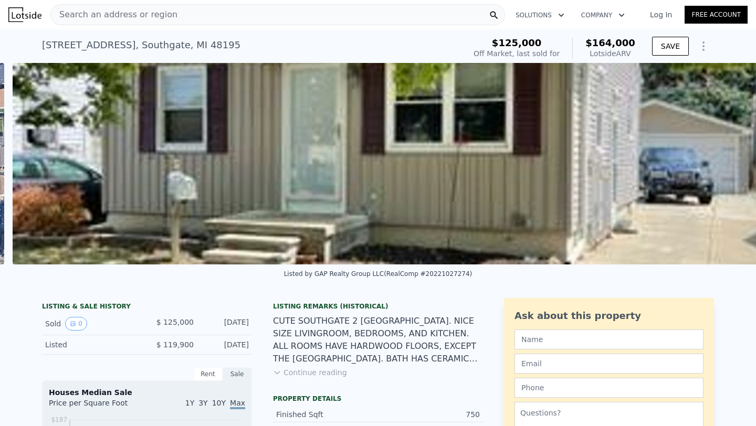
scroll to position [0, 480]
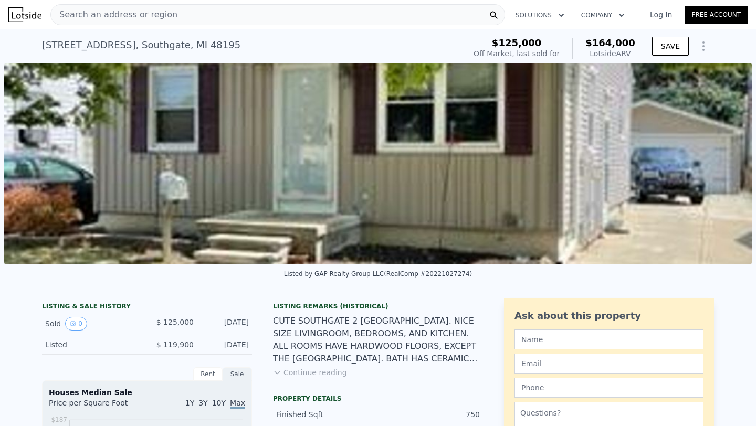
click at [609, 164] on img at bounding box center [377, 164] width 747 height 202
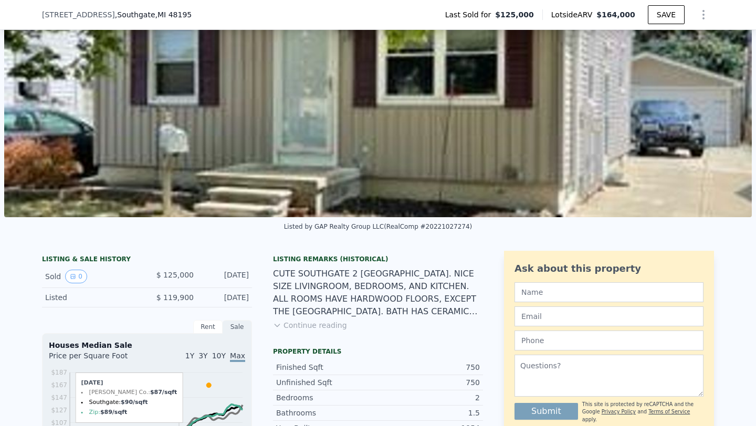
scroll to position [212, 0]
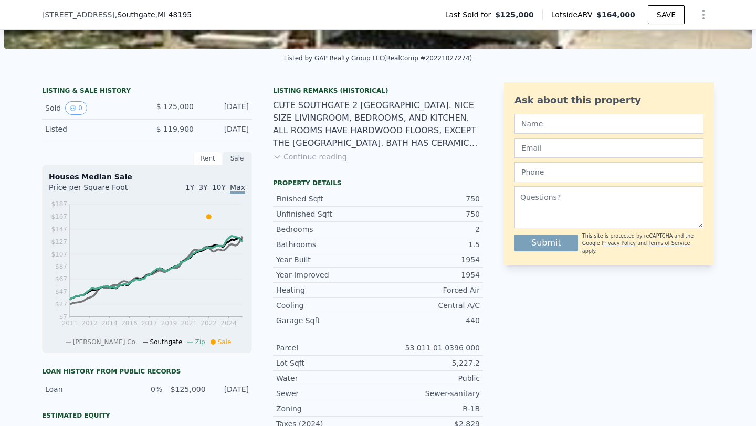
click at [332, 159] on button "Continue reading" at bounding box center [310, 157] width 74 height 10
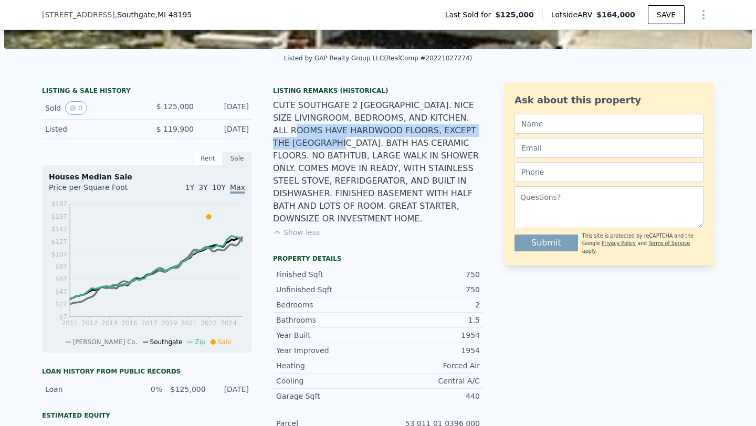
drag, startPoint x: 317, startPoint y: 132, endPoint x: 353, endPoint y: 147, distance: 39.3
click at [353, 147] on div "CUTE SOUTHGATE 2 BDRM RANCH. NICE SIZE LIVINGROOM, BEDROOMS, AND KITCHEN. ALL R…" at bounding box center [378, 162] width 210 height 126
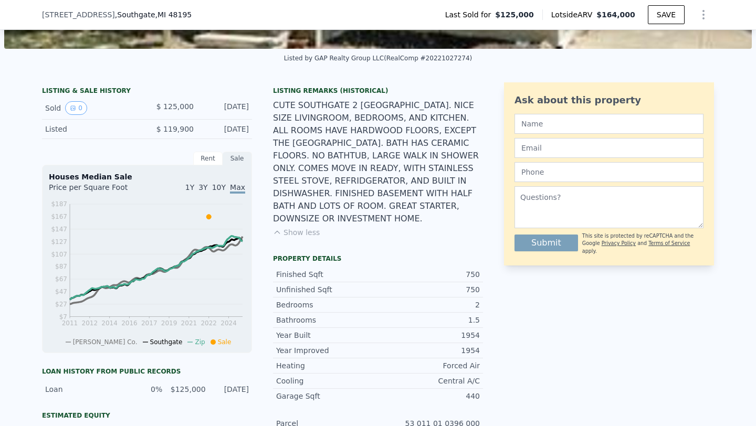
click at [378, 172] on div "CUTE SOUTHGATE 2 BDRM RANCH. NICE SIZE LIVINGROOM, BEDROOMS, AND KITCHEN. ALL R…" at bounding box center [378, 162] width 210 height 126
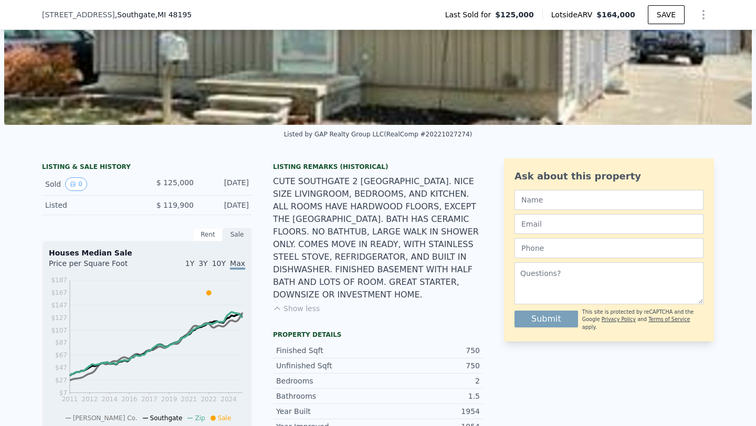
scroll to position [137, 0]
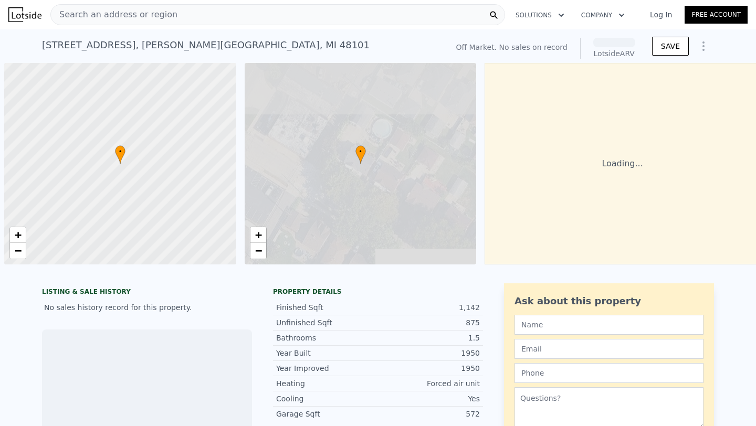
scroll to position [0, 4]
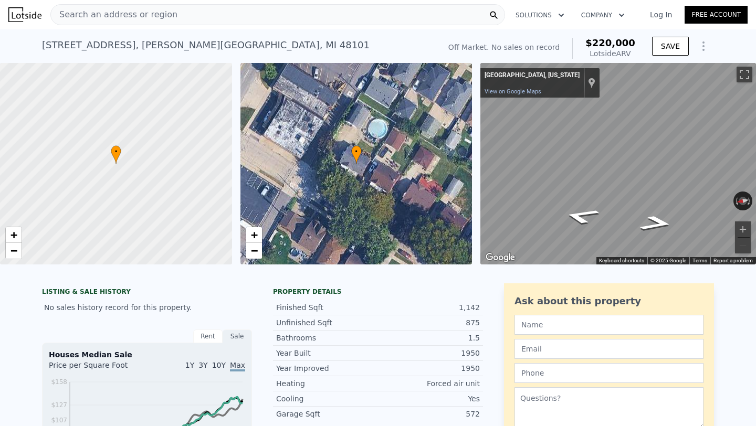
click at [136, 12] on span "Search an address or region" at bounding box center [114, 14] width 126 height 13
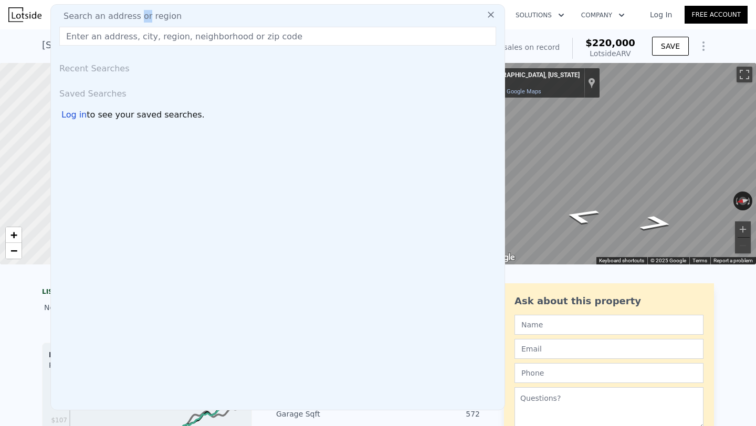
click at [136, 12] on span "Search an address or region" at bounding box center [118, 16] width 126 height 13
click at [119, 36] on input "text" at bounding box center [277, 36] width 437 height 19
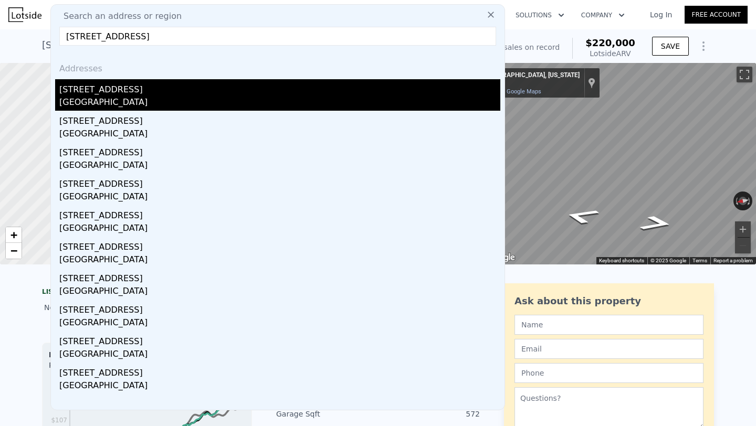
type input "3222 63rd st woodridge"
click at [93, 90] on div "3030 63rd St" at bounding box center [279, 87] width 441 height 17
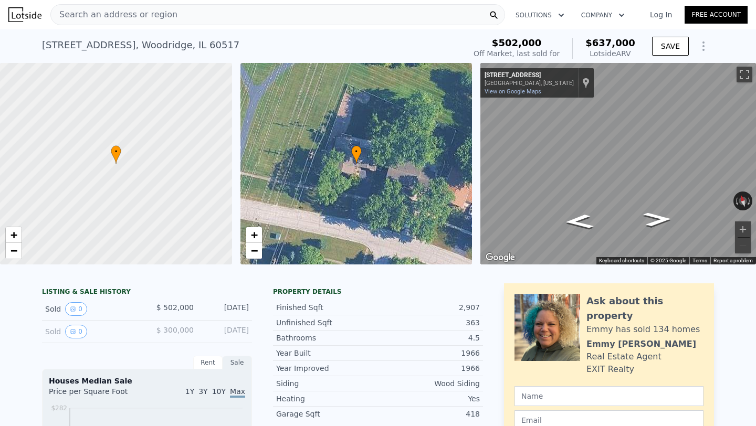
click at [97, 13] on span "Search an address or region" at bounding box center [114, 14] width 126 height 13
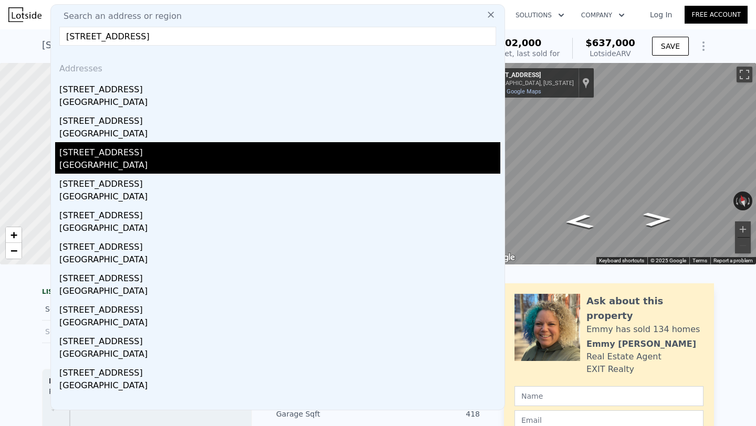
type input "3222 63rd st woodridge"
click at [83, 155] on div "3226 63rd St" at bounding box center [279, 150] width 441 height 17
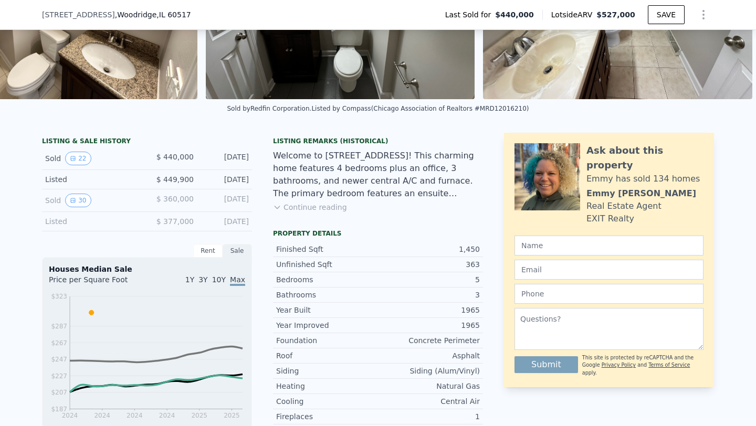
scroll to position [157, 0]
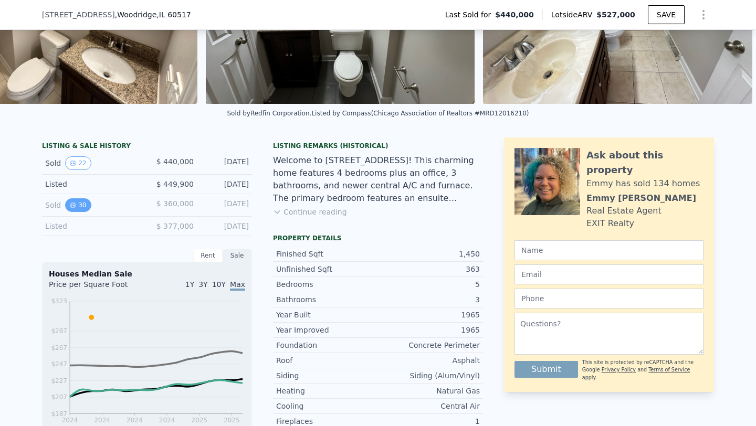
click at [75, 203] on icon "View historical data" at bounding box center [73, 205] width 6 height 6
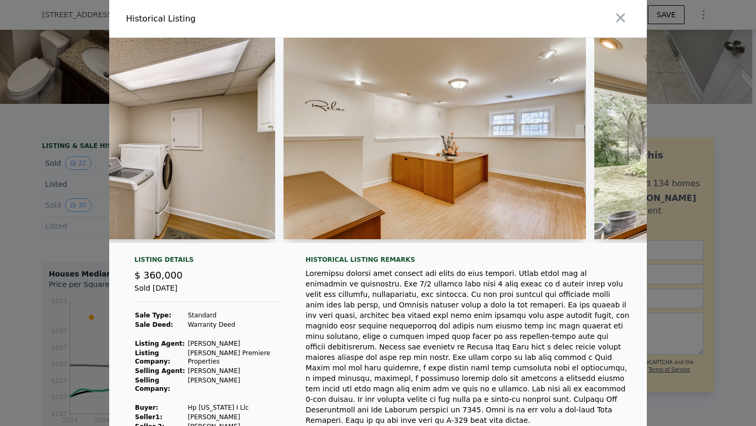
scroll to position [0, 6745]
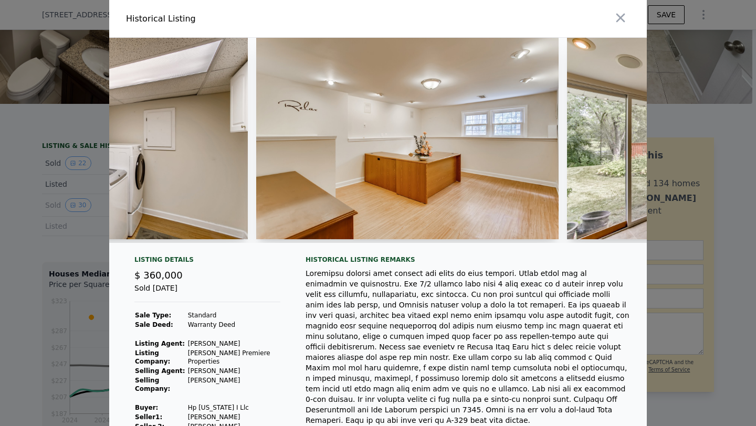
click at [722, 94] on div at bounding box center [378, 213] width 756 height 426
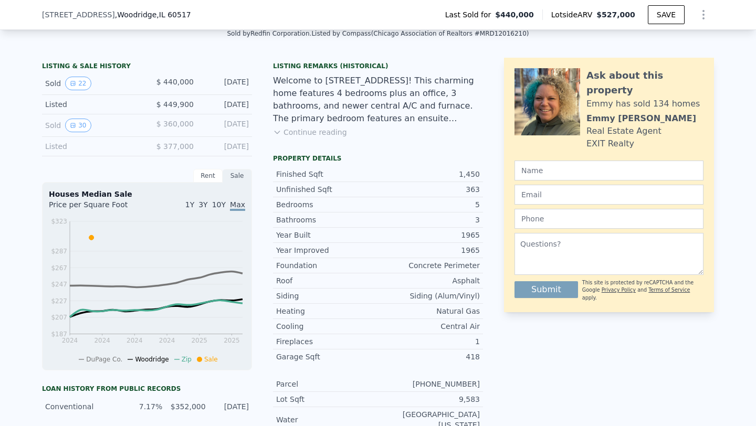
scroll to position [238, 0]
type input "3.5"
type input "2100"
type input "2998"
type input "17424"
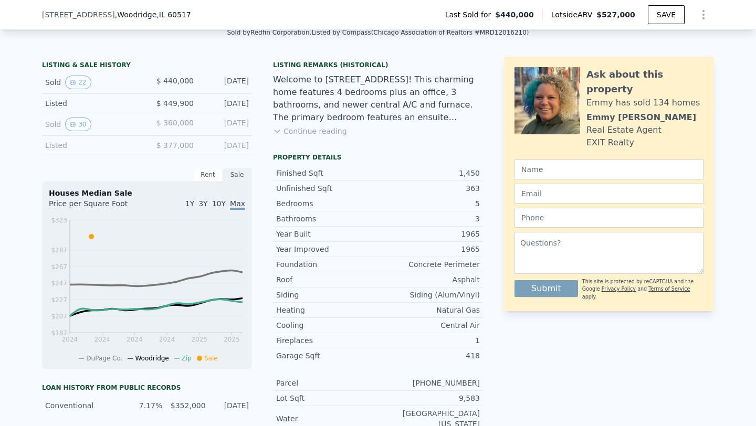
type input "$ 637,000"
type input "$ 62,787"
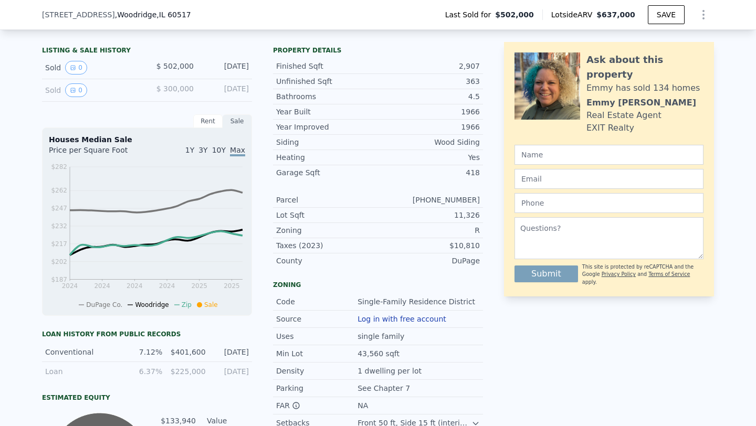
scroll to position [0, 4]
type input "2"
type input "3"
type input "1"
type input "2"
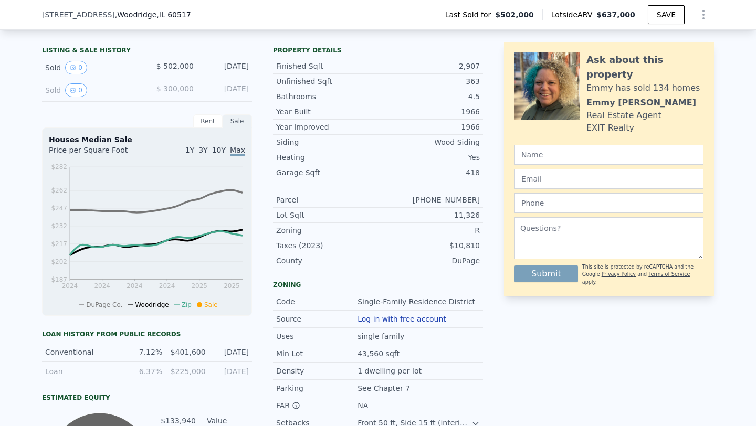
type input "861"
type input "1540"
type input "4356"
type input "7840.799999999999"
type input "$ 220,000"
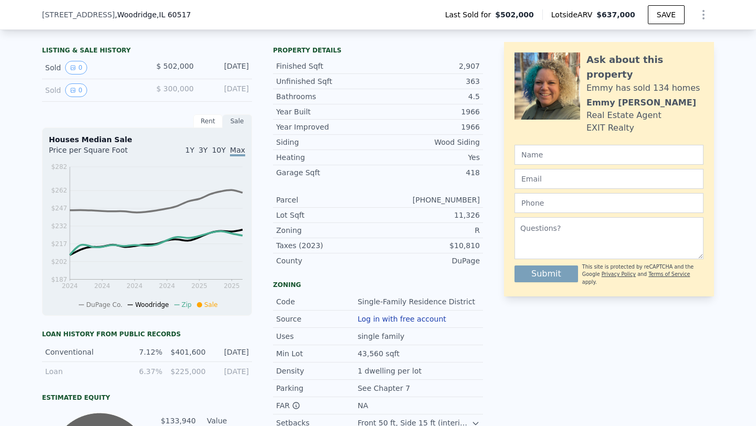
type input "4"
type input "$ 29,999"
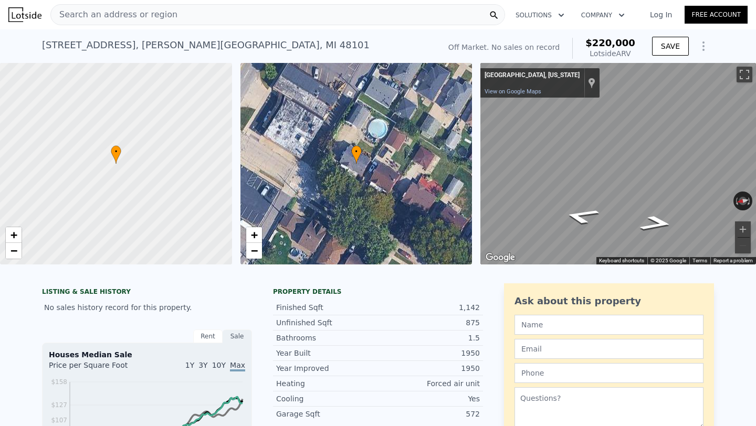
click at [143, 23] on div "Search an address or region" at bounding box center [114, 15] width 126 height 20
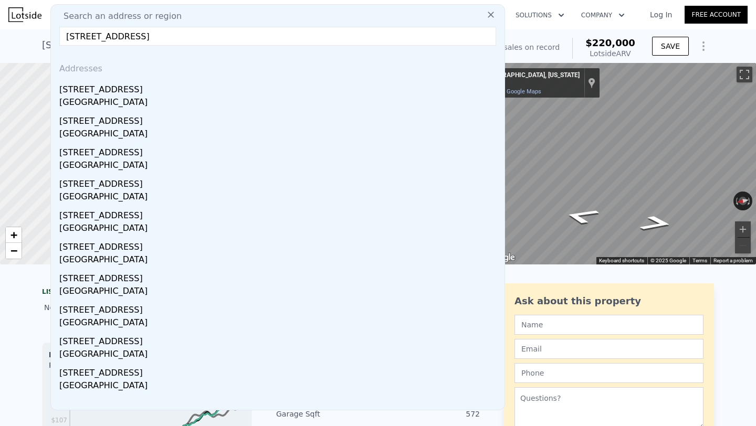
click at [184, 36] on input "3222 63rd st woodridge il" at bounding box center [277, 36] width 437 height 19
type input "3222 63rd st woodridge il"
click at [338, 18] on div "Search an address or region" at bounding box center [277, 16] width 445 height 13
click at [406, 37] on input "3222 63rd st woodridge il" at bounding box center [277, 36] width 437 height 19
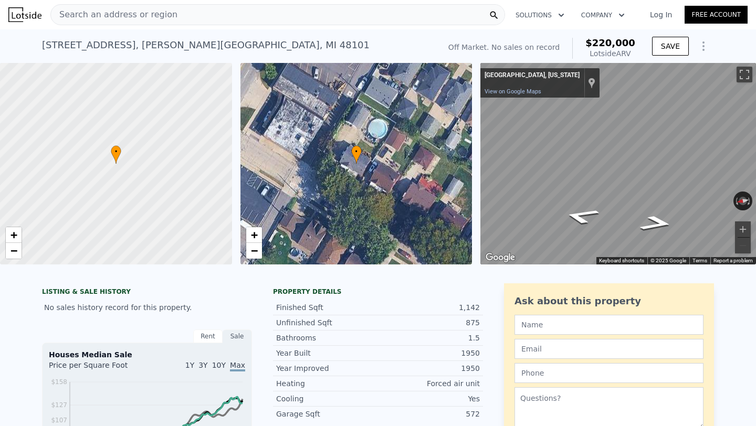
click at [535, 31] on div "15270 Dasher Ave , Allen Park , MI 48101 No sales on record (~ARV $220k ) Off M…" at bounding box center [378, 46] width 672 height 34
click at [24, 18] on img at bounding box center [24, 14] width 33 height 15
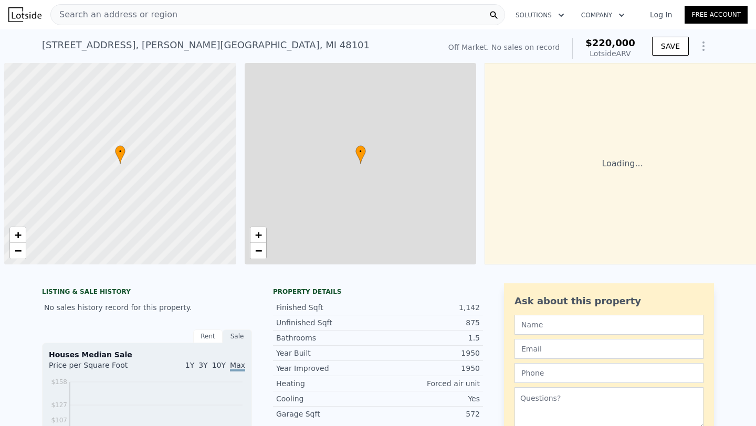
scroll to position [0, 4]
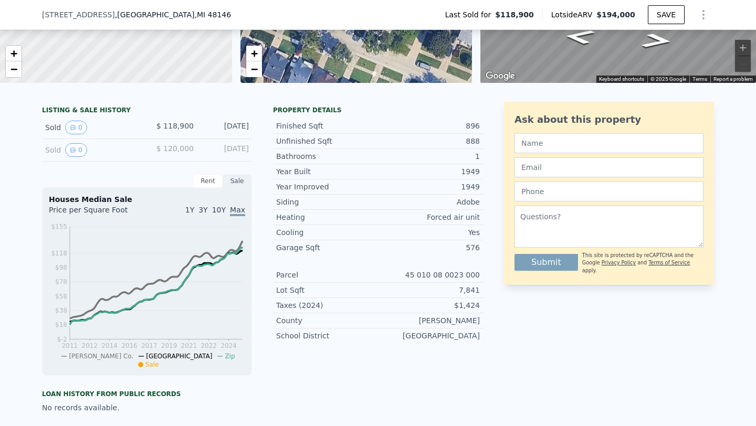
scroll to position [179, 0]
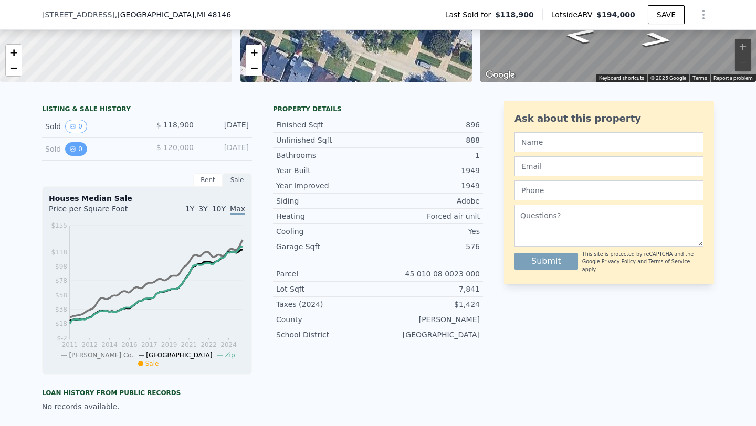
click at [79, 150] on button "0" at bounding box center [76, 149] width 22 height 14
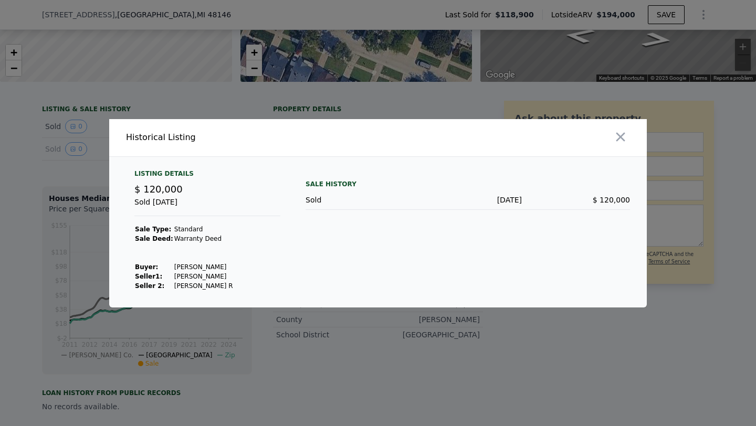
click at [77, 125] on div at bounding box center [378, 213] width 756 height 426
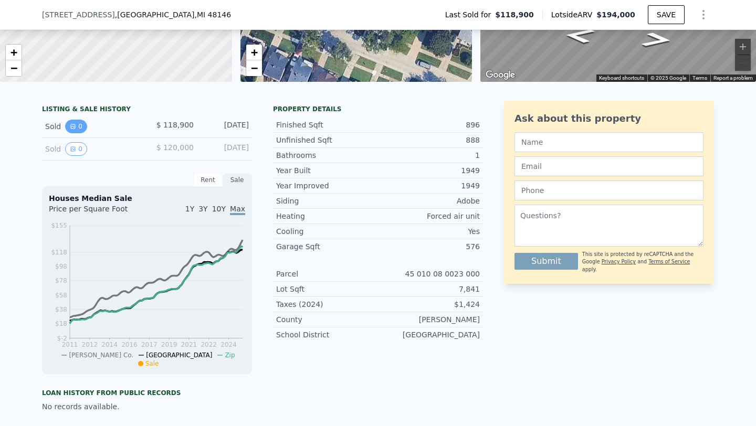
click at [72, 127] on icon "View historical data" at bounding box center [73, 126] width 6 height 6
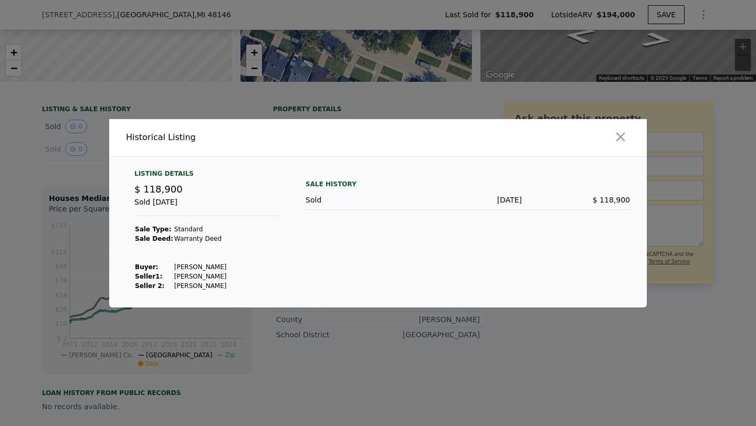
click at [33, 142] on div at bounding box center [378, 213] width 756 height 426
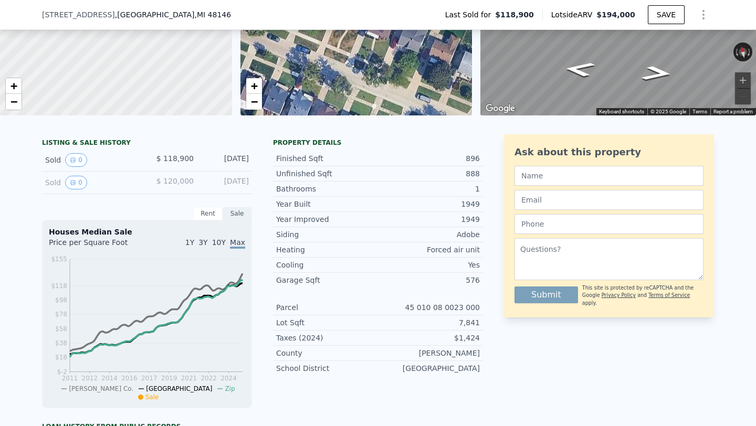
scroll to position [0, 0]
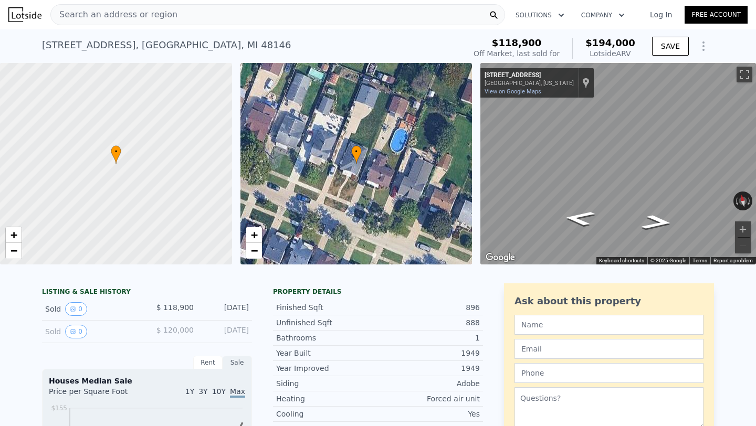
click at [111, 17] on span "Search an address or region" at bounding box center [114, 14] width 126 height 13
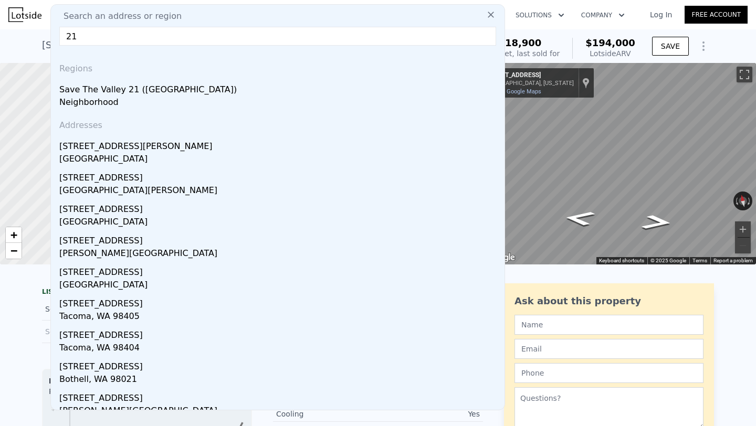
type input "2"
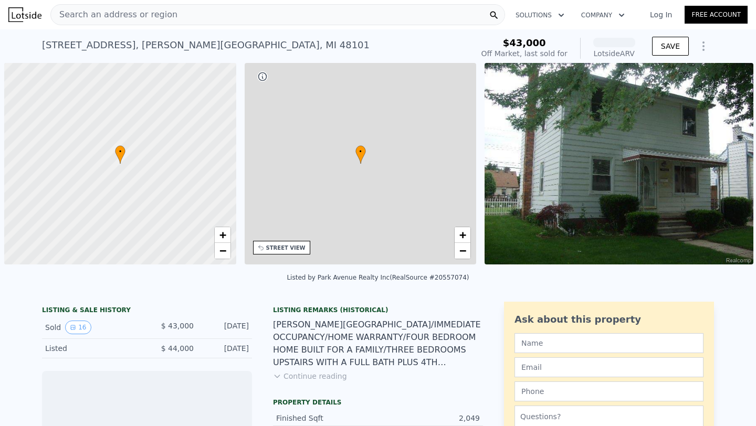
scroll to position [0, 4]
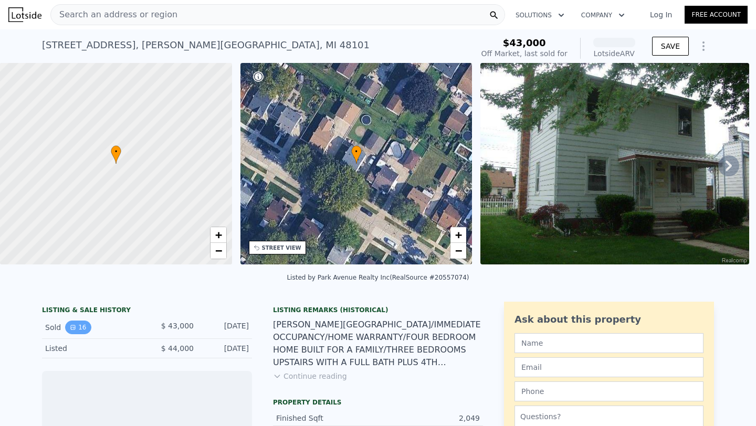
click at [78, 323] on button "16" at bounding box center [78, 328] width 26 height 14
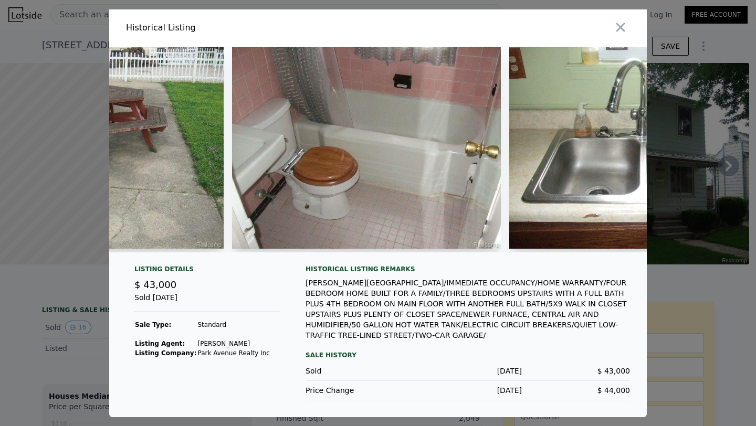
scroll to position [0, 1629]
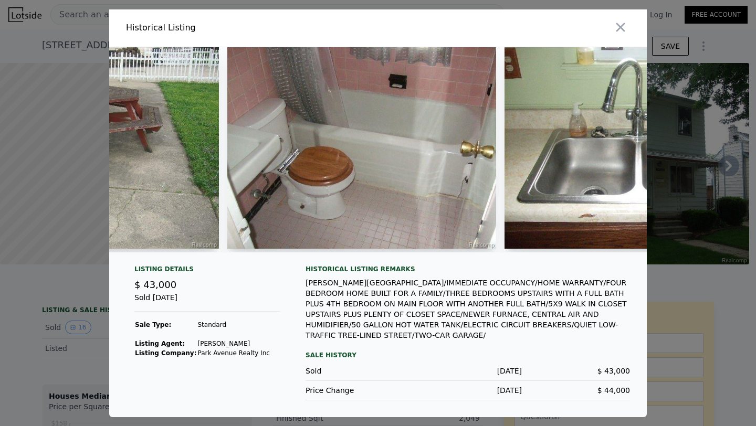
click at [343, 159] on img at bounding box center [361, 148] width 269 height 202
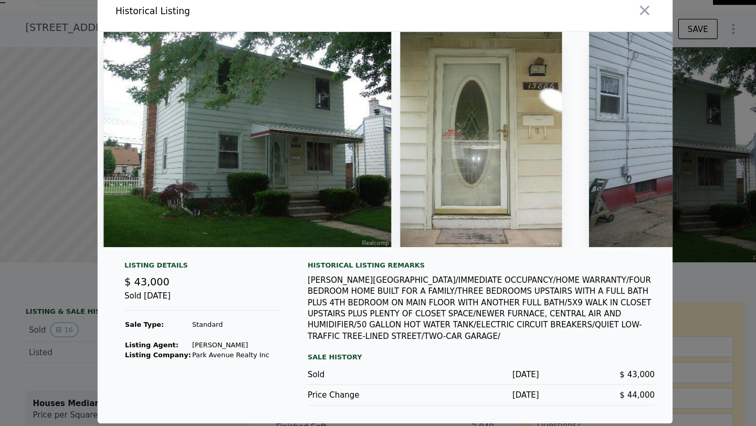
scroll to position [0, 0]
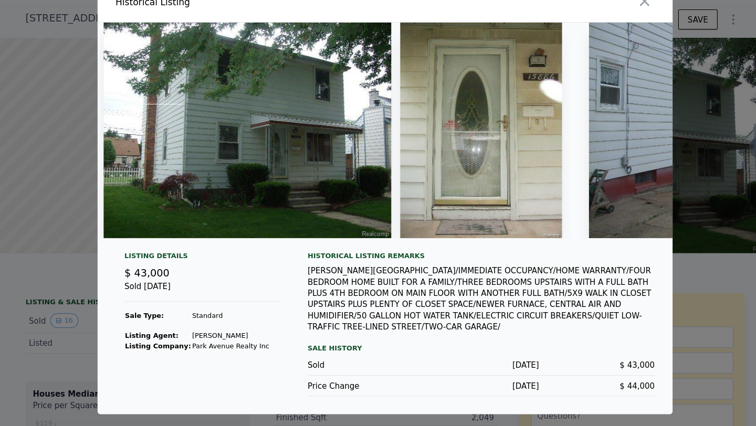
click at [664, 169] on div at bounding box center [378, 213] width 756 height 426
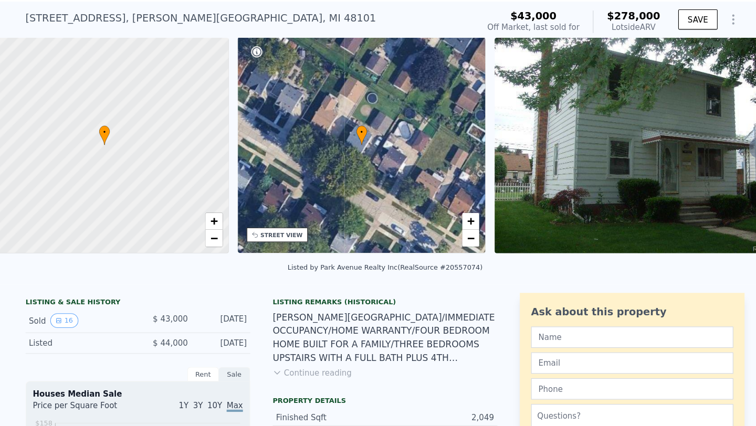
click at [172, 40] on div "15886 Dasher Ave , Allen Park , MI 48101" at bounding box center [206, 45] width 328 height 15
drag, startPoint x: 55, startPoint y: 43, endPoint x: 49, endPoint y: 45, distance: 6.1
click at [49, 45] on div "15886 Dasher Ave , Allen Park , MI 48101" at bounding box center [206, 45] width 328 height 15
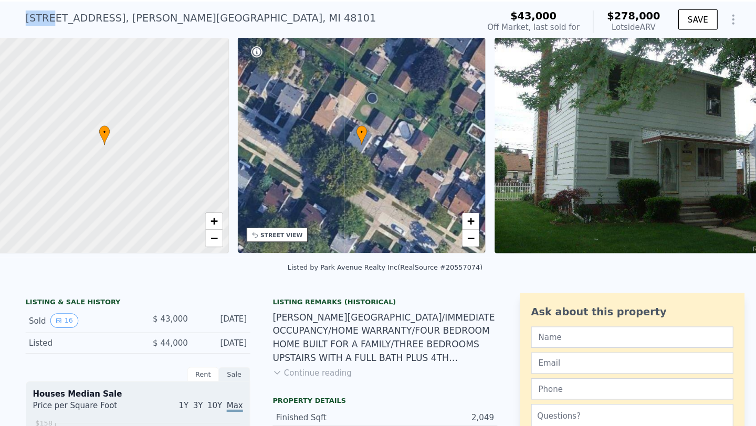
click at [49, 45] on div "15886 Dasher Ave , Allen Park , MI 48101" at bounding box center [206, 45] width 328 height 15
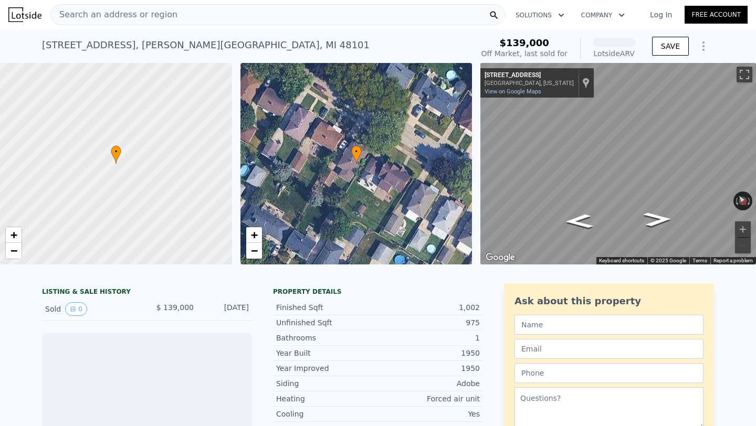
scroll to position [3, 0]
